Goal: Answer question/provide support

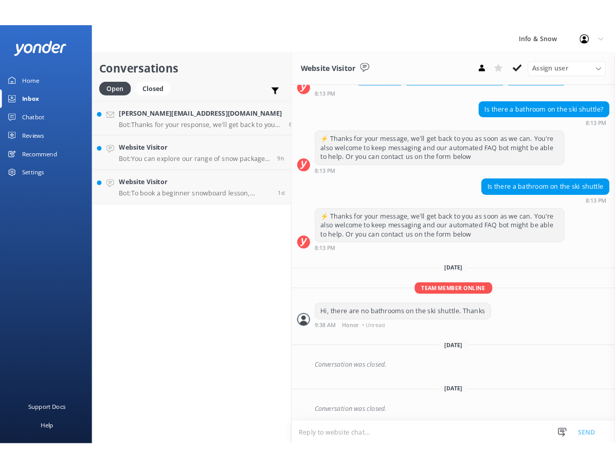
scroll to position [54, 0]
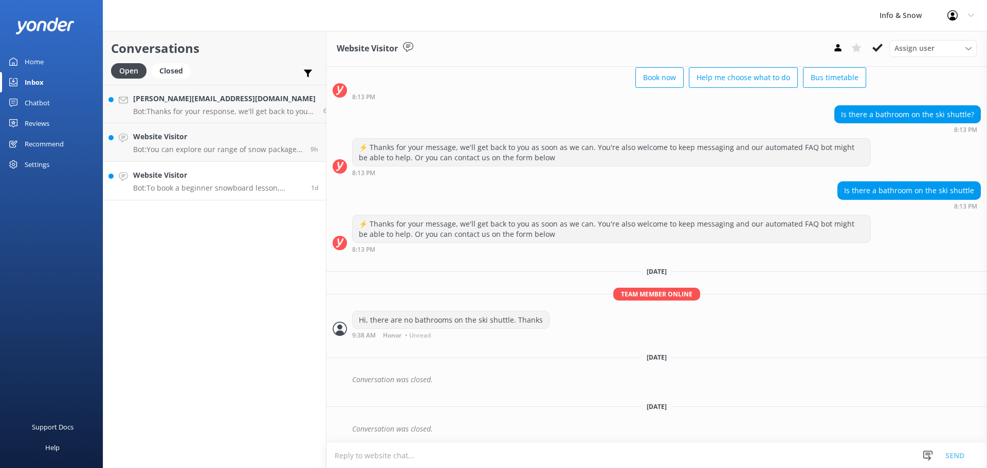
click at [237, 188] on p "Bot: To book a beginner snowboard lesson, please send an email to [EMAIL_ADDRES…" at bounding box center [218, 188] width 170 height 9
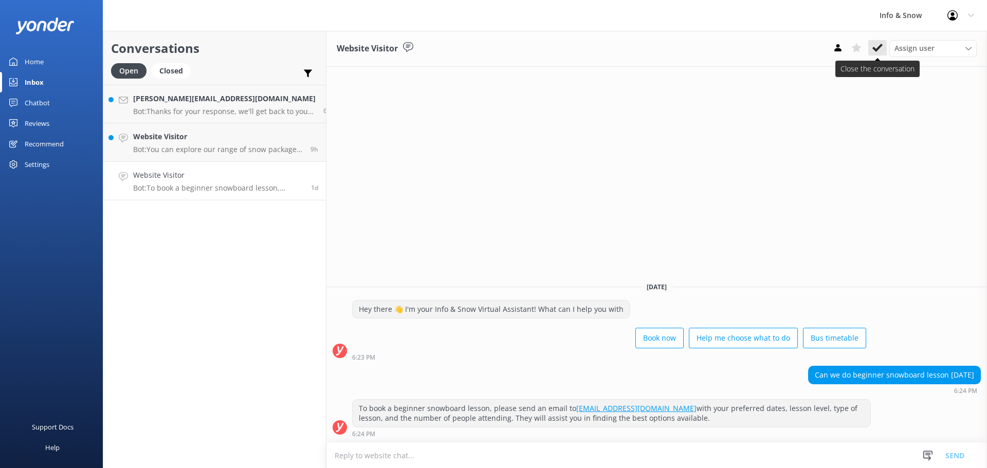
click at [688, 49] on use at bounding box center [877, 48] width 10 height 8
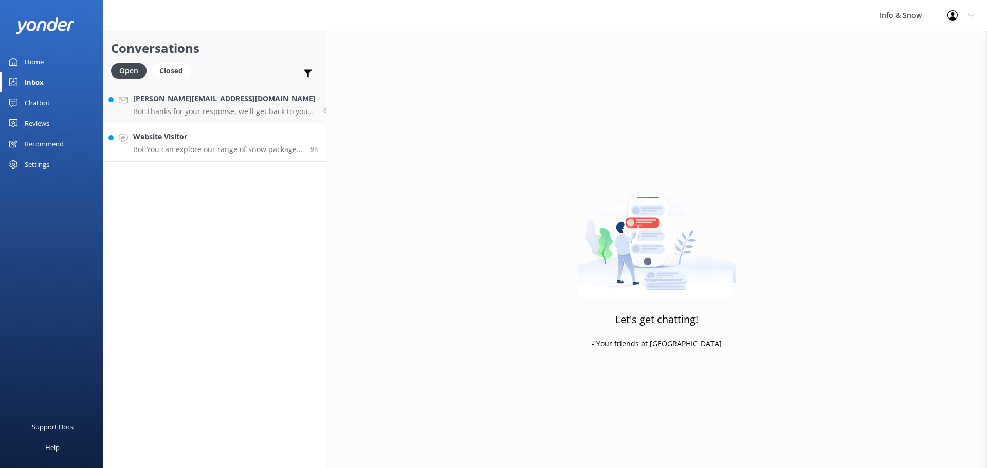
click at [185, 143] on div "Website Visitor Bot: You can explore our range of snow packages, which include …" at bounding box center [218, 142] width 170 height 23
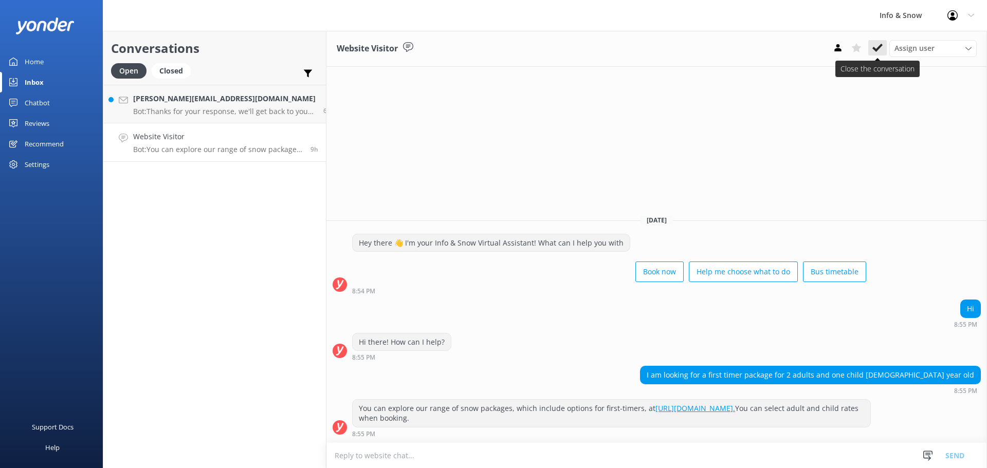
click at [688, 52] on button at bounding box center [877, 47] width 19 height 15
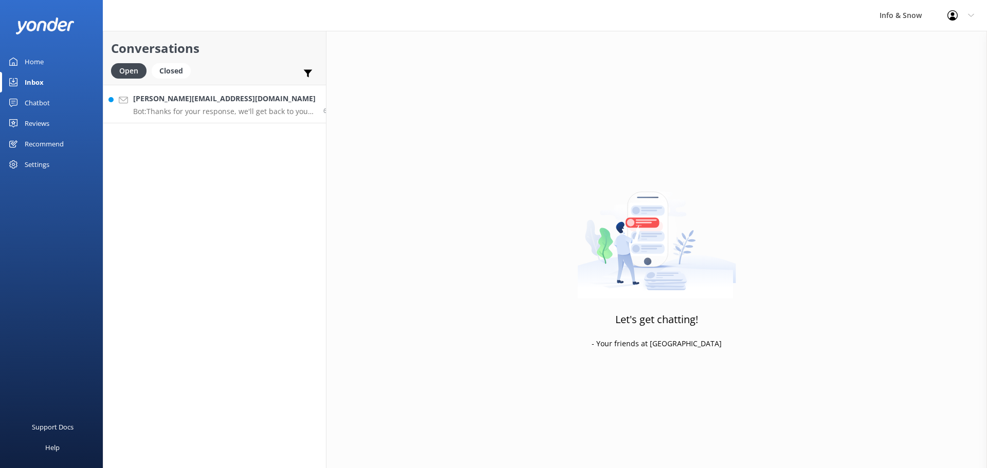
click at [172, 112] on p "Bot: Thanks for your response, we'll get back to you as soon as we can during o…" at bounding box center [224, 111] width 182 height 9
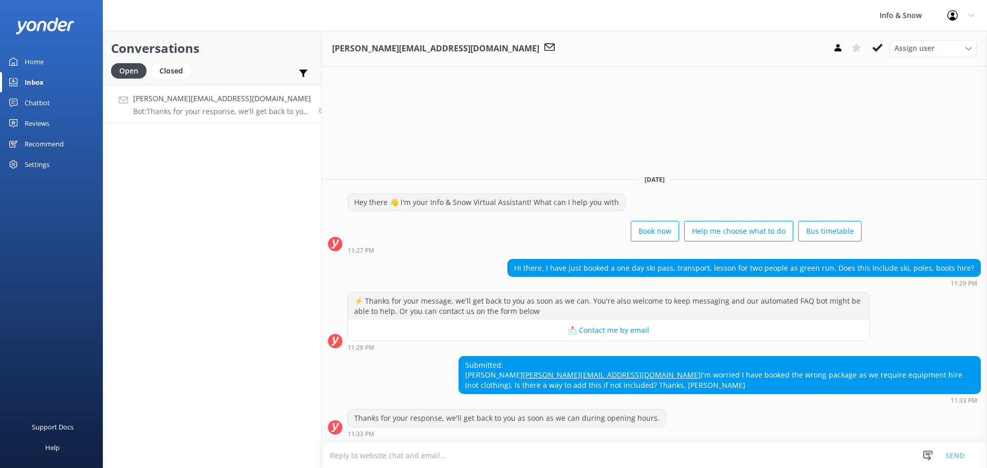
click at [515, 365] on div "Submitted: [PERSON_NAME] [PERSON_NAME][EMAIL_ADDRESS][DOMAIN_NAME] I'm worried …" at bounding box center [719, 376] width 521 height 38
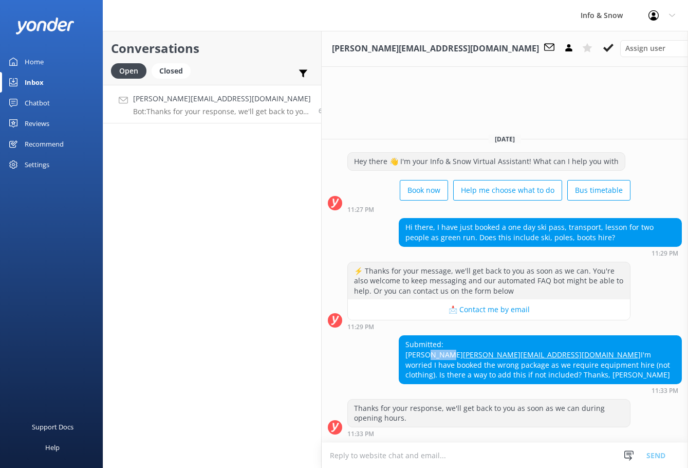
click at [254, 141] on div "Conversations Open Closed Important Assigned to me Unassigned [PERSON_NAME][EMA…" at bounding box center [212, 249] width 219 height 437
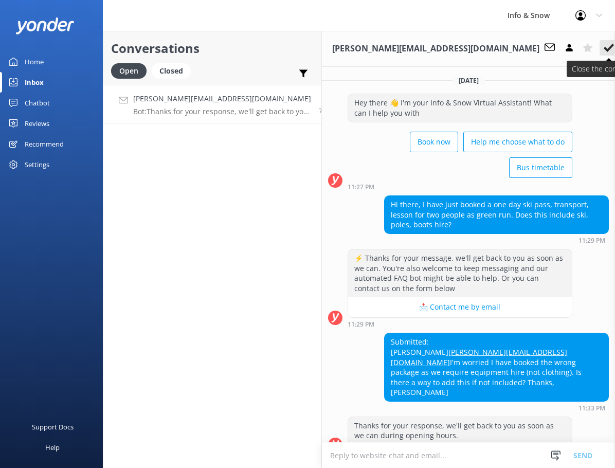
click at [603, 46] on icon at bounding box center [608, 48] width 10 height 10
